Goal: Task Accomplishment & Management: Use online tool/utility

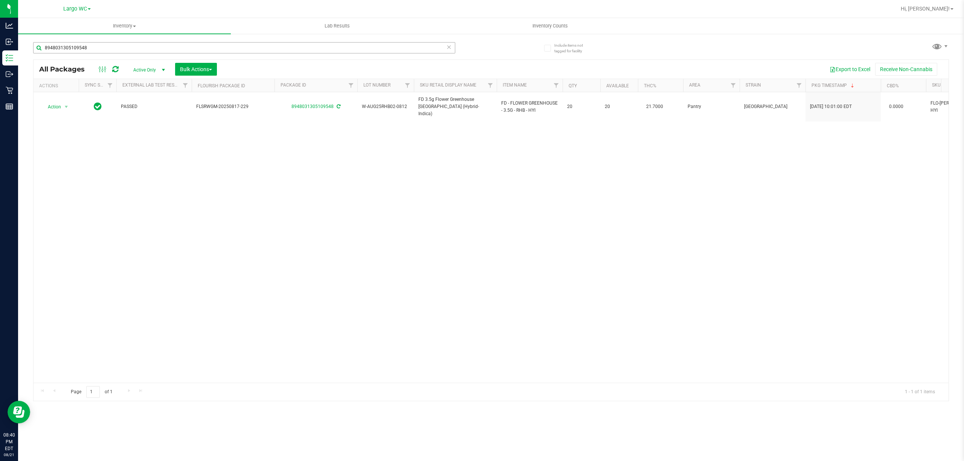
click at [109, 49] on input "8948031305109548" at bounding box center [244, 47] width 422 height 11
click at [118, 49] on input "8948031305109548" at bounding box center [244, 47] width 422 height 11
click at [121, 47] on input "8948031305109548" at bounding box center [244, 47] width 422 height 11
click at [124, 47] on input "8948031305109548" at bounding box center [244, 47] width 422 height 11
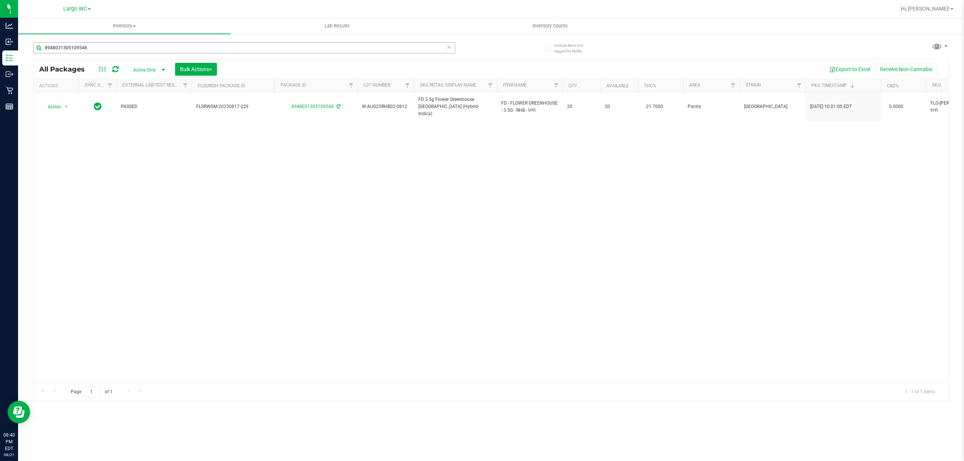
click at [122, 45] on input "8948031305109548" at bounding box center [244, 47] width 422 height 11
click at [124, 48] on input "8948031305109548" at bounding box center [244, 47] width 422 height 11
click at [120, 50] on input "8948031305109548" at bounding box center [244, 47] width 422 height 11
click at [118, 49] on input "8948031305109548" at bounding box center [244, 47] width 422 height 11
click at [117, 62] on div "All Packages Active Only Active Only Lab Samples Locked All External Internal B…" at bounding box center [491, 69] width 915 height 19
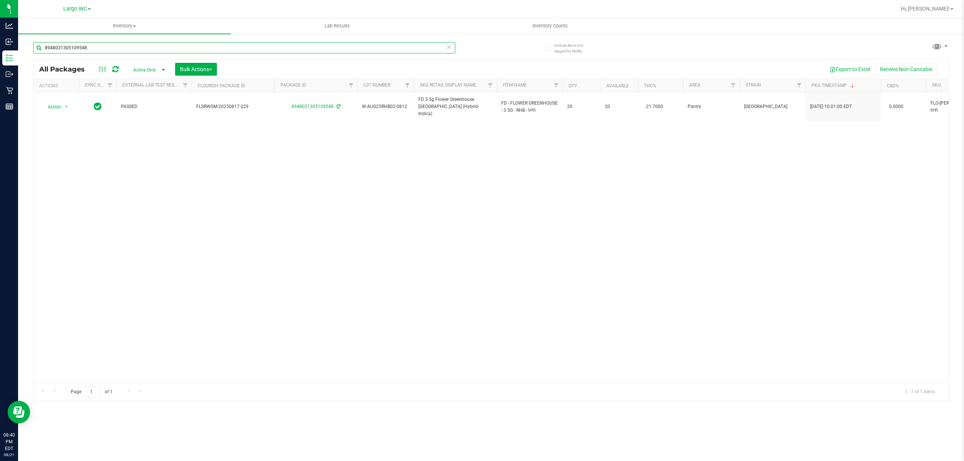
click at [115, 48] on input "8948031305109548" at bounding box center [244, 47] width 422 height 11
click at [114, 50] on input "8948031305109548" at bounding box center [244, 47] width 422 height 11
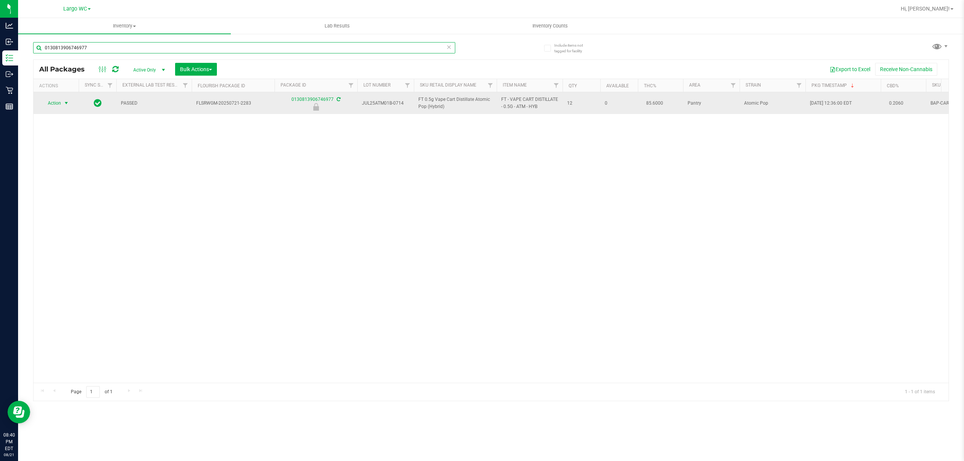
type input "0130813906746977"
click at [64, 104] on span "select" at bounding box center [66, 103] width 6 height 6
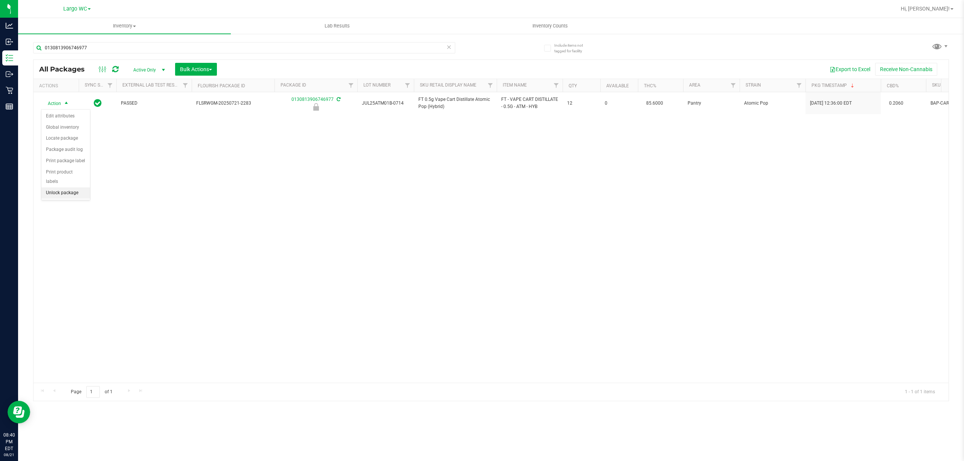
click at [52, 196] on li "Unlock package" at bounding box center [65, 193] width 49 height 11
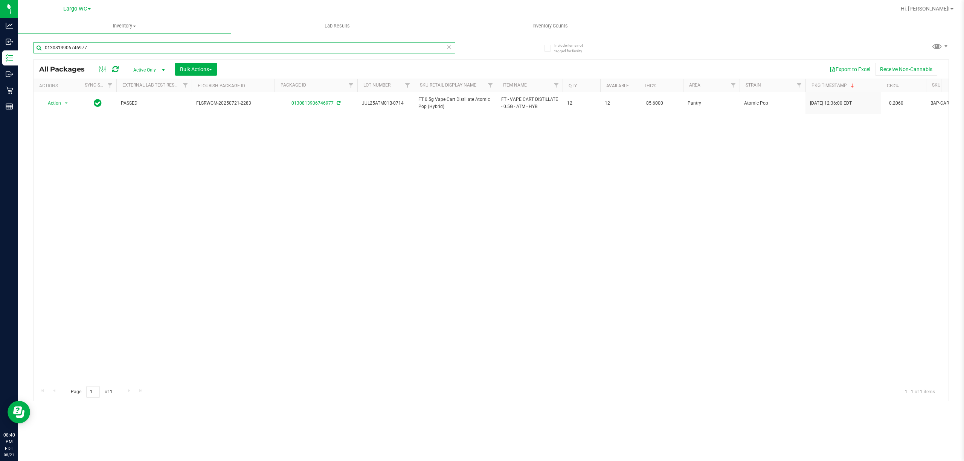
click at [112, 48] on input "0130813906746977" at bounding box center [244, 47] width 422 height 11
click at [115, 50] on input "0130813906746977" at bounding box center [244, 47] width 422 height 11
click at [120, 47] on input "0130813906746977" at bounding box center [244, 47] width 422 height 11
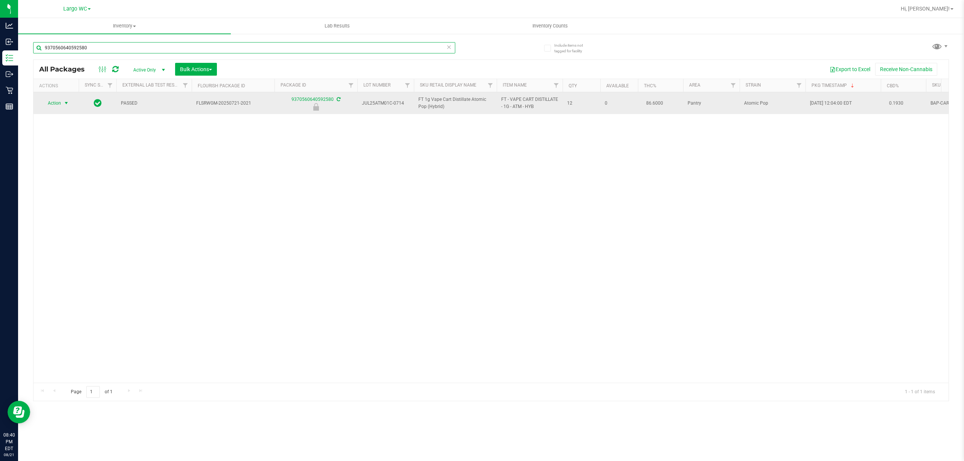
type input "9370560640592580"
click at [66, 103] on span "select" at bounding box center [66, 103] width 6 height 6
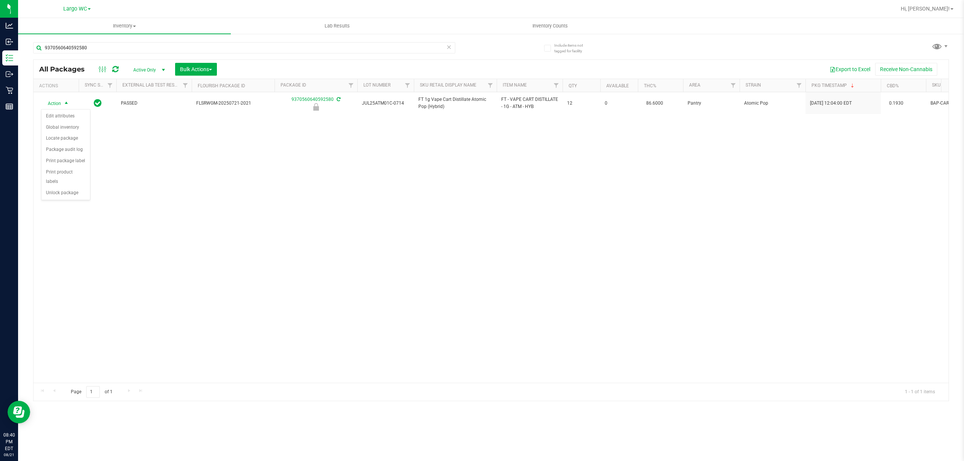
click at [73, 201] on div "Action Edit attributes Global inventory Locate package Package audit log Print …" at bounding box center [65, 155] width 49 height 92
click at [75, 210] on div "Action Action Edit attributes Global inventory Locate package Package audit log…" at bounding box center [491, 237] width 915 height 291
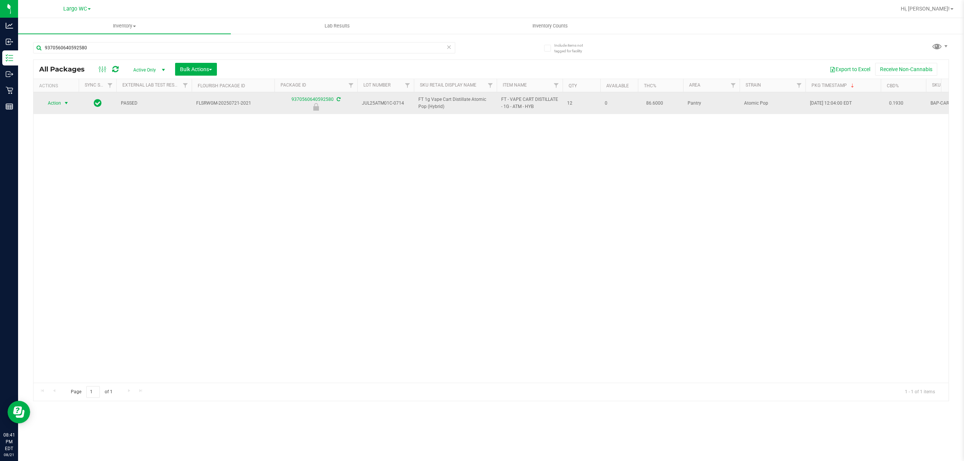
click at [66, 105] on span "select" at bounding box center [66, 103] width 6 height 6
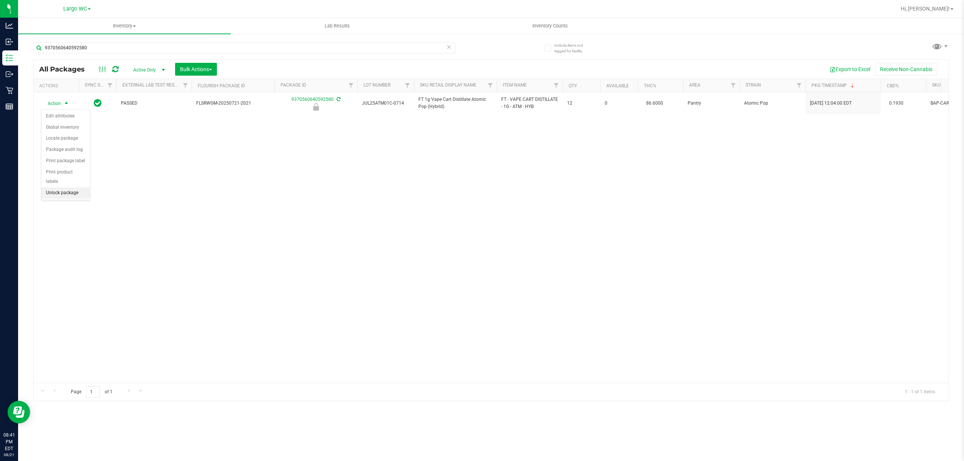
click at [81, 196] on li "Unlock package" at bounding box center [65, 193] width 49 height 11
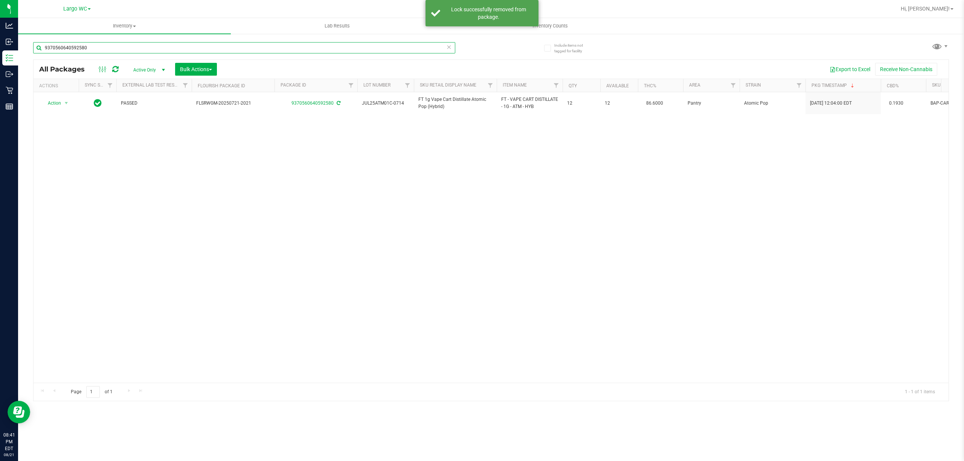
click at [110, 50] on input "9370560640592580" at bounding box center [244, 47] width 422 height 11
click at [112, 50] on input "9370560640592580" at bounding box center [244, 47] width 422 height 11
click at [120, 49] on input "9370560640592580" at bounding box center [244, 47] width 422 height 11
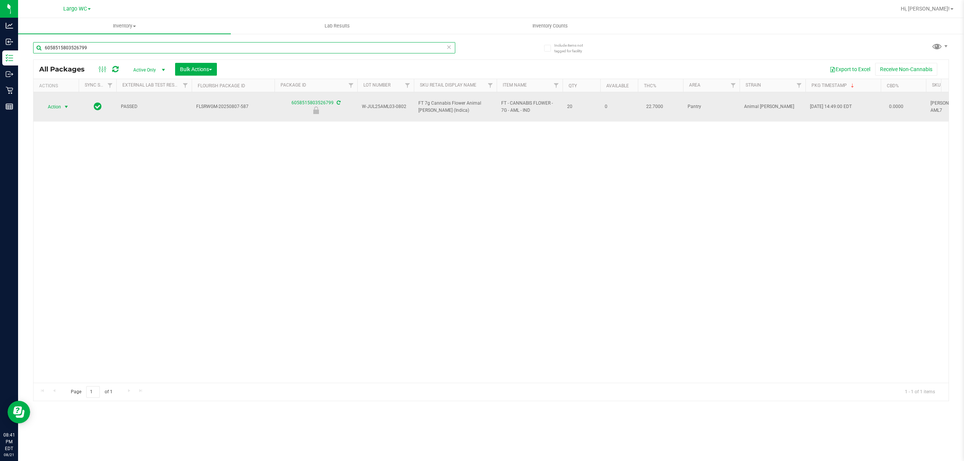
type input "6058515803526799"
click at [66, 104] on span "select" at bounding box center [66, 107] width 6 height 6
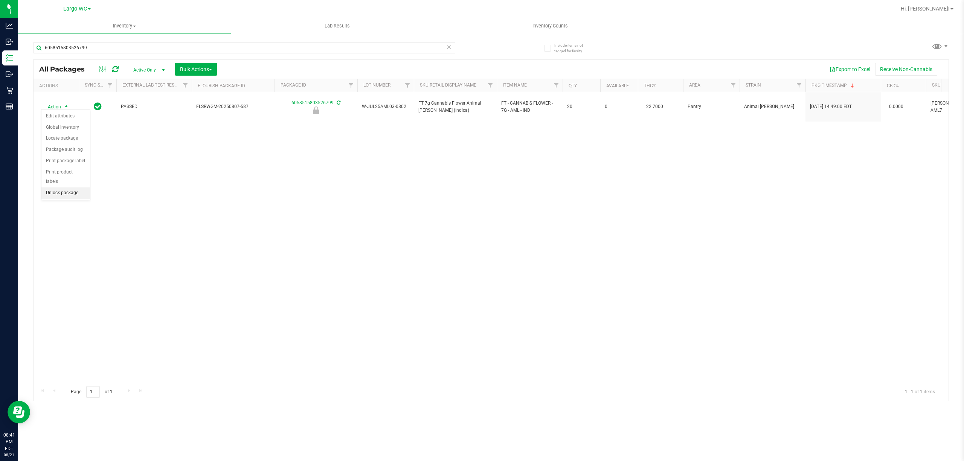
click at [61, 193] on li "Unlock package" at bounding box center [65, 193] width 49 height 11
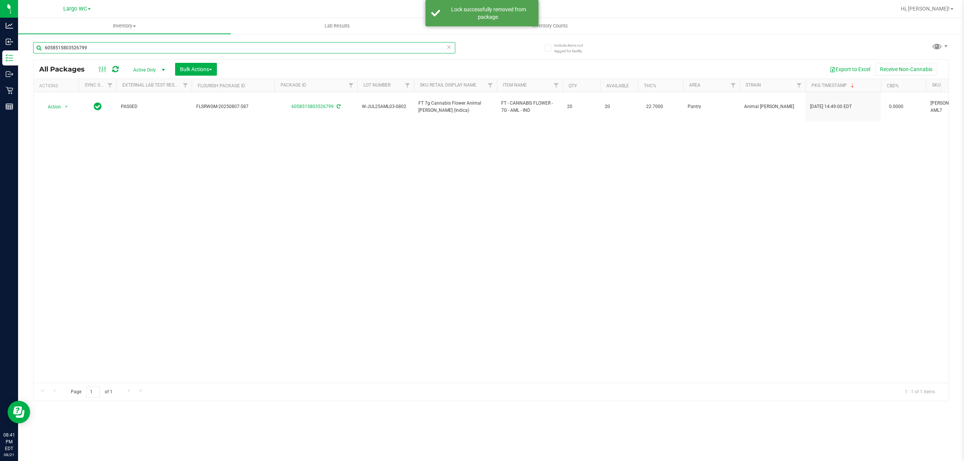
click at [122, 49] on input "6058515803526799" at bounding box center [244, 47] width 422 height 11
click at [124, 50] on input "6058515803526799" at bounding box center [244, 47] width 422 height 11
click at [124, 47] on input "6058515803526799" at bounding box center [244, 47] width 422 height 11
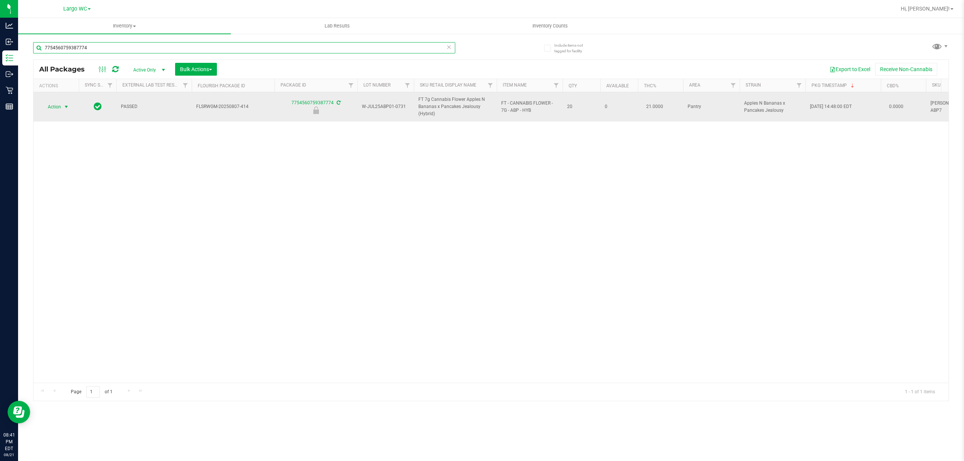
type input "7754560759387774"
click at [65, 106] on span "select" at bounding box center [66, 107] width 6 height 6
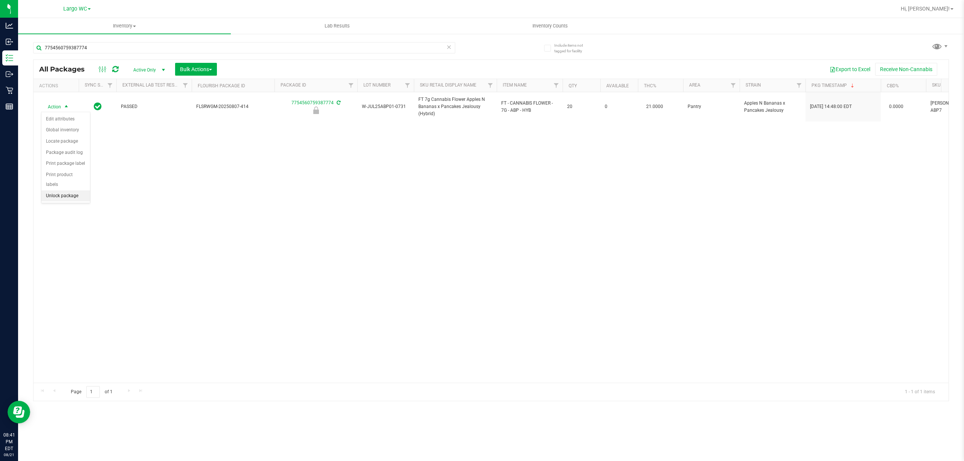
click at [61, 197] on li "Unlock package" at bounding box center [65, 196] width 49 height 11
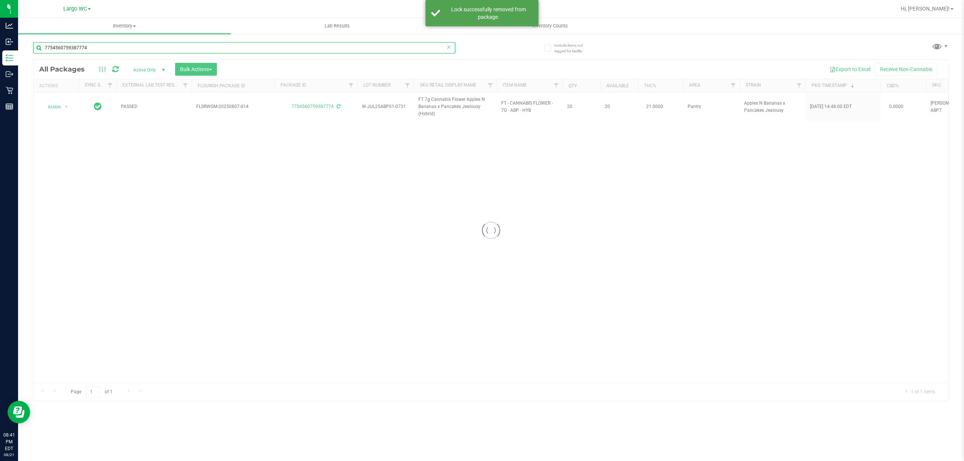
click at [116, 47] on input "7754560759387774" at bounding box center [244, 47] width 422 height 11
click at [117, 47] on input "7754560759387774" at bounding box center [244, 47] width 422 height 11
click at [121, 47] on input "7754560759387774" at bounding box center [244, 47] width 422 height 11
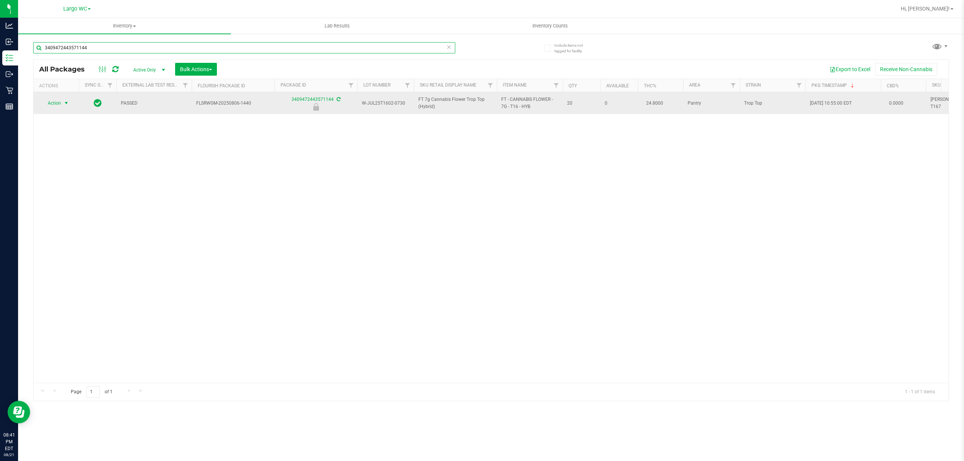
type input "3409472443571144"
click at [66, 103] on span "select" at bounding box center [66, 103] width 6 height 6
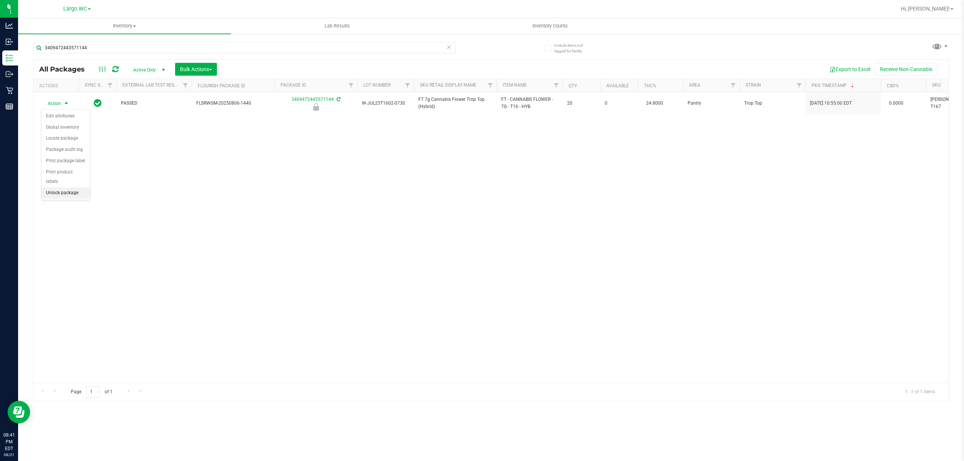
click at [65, 195] on li "Unlock package" at bounding box center [65, 193] width 49 height 11
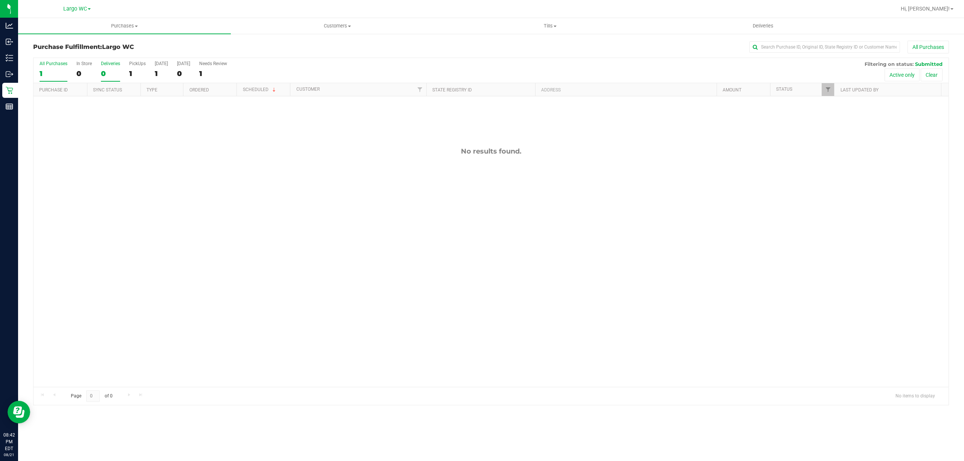
click at [41, 74] on div "1" at bounding box center [54, 73] width 28 height 9
click at [0, 0] on input "All Purchases 1" at bounding box center [0, 0] width 0 height 0
